Goal: Task Accomplishment & Management: Manage account settings

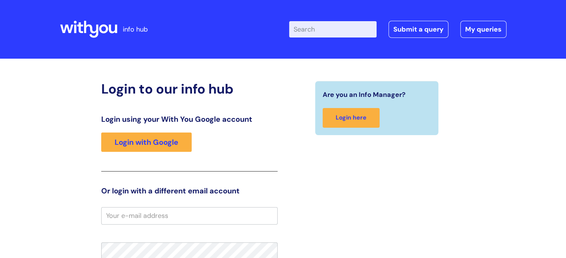
click at [158, 216] on input "email" at bounding box center [189, 216] width 176 height 17
type input "[EMAIL_ADDRESS][DOMAIN_NAME]"
click at [525, 111] on div "Login to our info hub Login using your With You Google account Login with Googl…" at bounding box center [283, 236] width 566 height 354
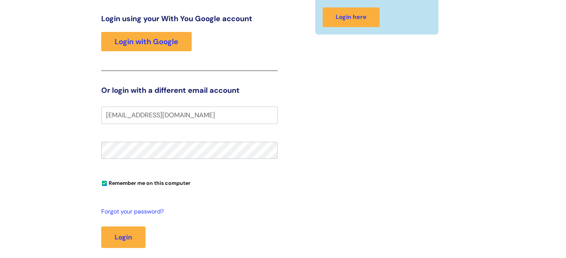
scroll to position [119, 0]
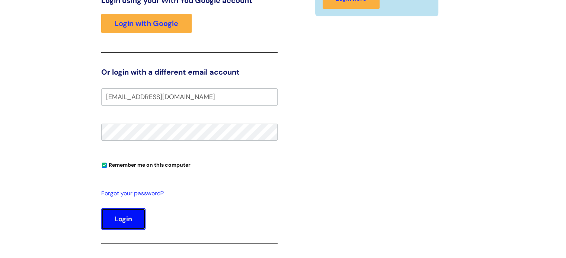
click at [122, 221] on button "Login" at bounding box center [123, 220] width 44 height 22
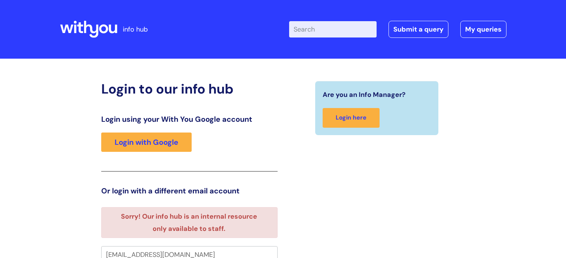
scroll to position [4, 0]
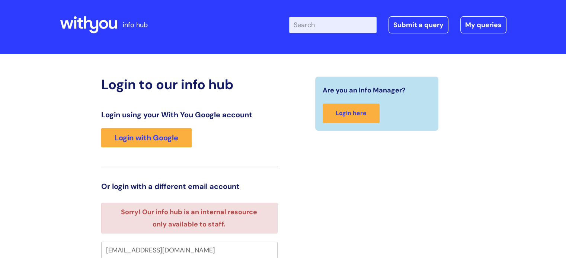
click at [468, 150] on div "Are you an Info Manager? Login here" at bounding box center [376, 246] width 187 height 339
click at [403, 190] on div "Are you an Info Manager? Login here" at bounding box center [376, 246] width 187 height 339
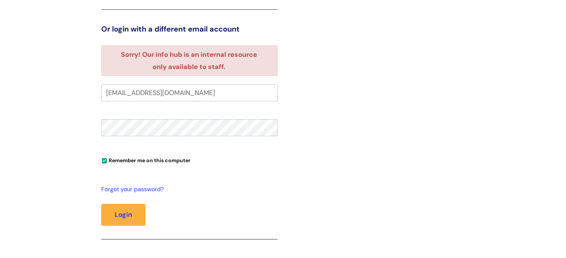
scroll to position [168, 0]
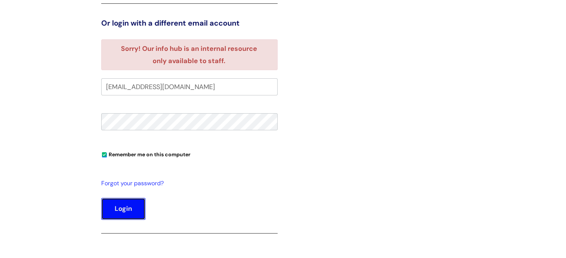
click at [110, 210] on button "Login" at bounding box center [123, 209] width 44 height 22
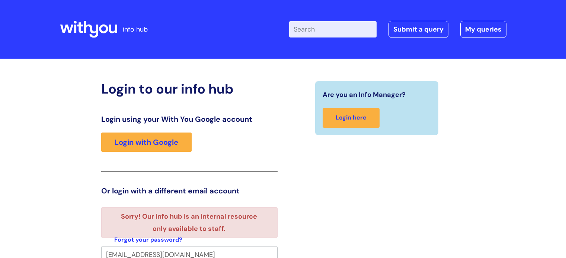
scroll to position [4, 0]
